Goal: Contribute content: Contribute content

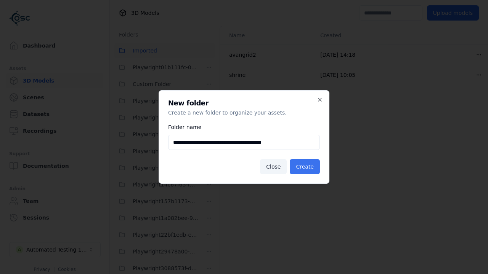
type input "**********"
click at [306, 167] on button "Create" at bounding box center [304, 166] width 30 height 15
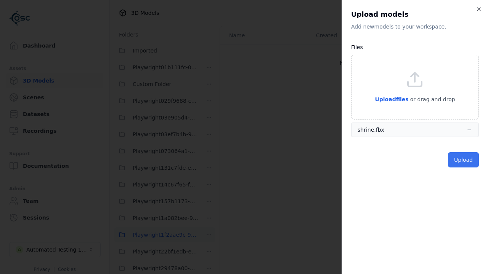
click at [464, 160] on button "Upload" at bounding box center [463, 159] width 31 height 15
